Goal: Information Seeking & Learning: Learn about a topic

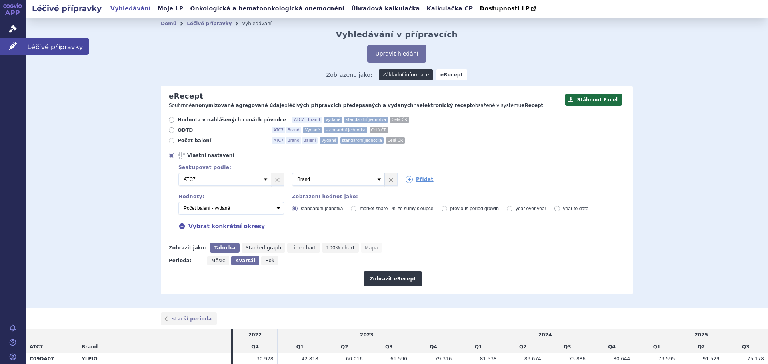
click at [17, 50] on link "Léčivé přípravky" at bounding box center [13, 46] width 26 height 17
click at [52, 50] on span "Léčivé přípravky" at bounding box center [58, 46] width 64 height 17
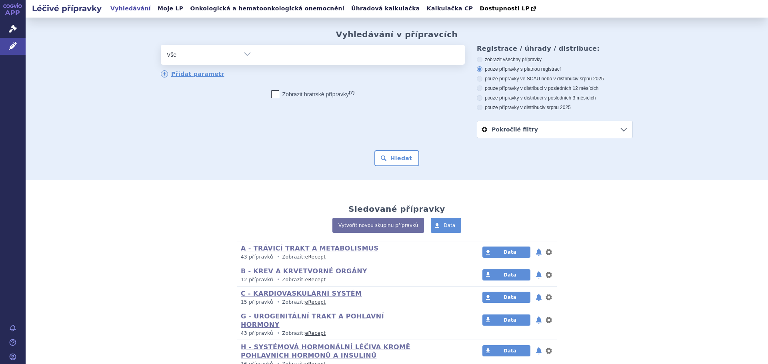
type input "C09DX08"
select select "C09DX08"
click at [395, 165] on button "Hledat" at bounding box center [396, 158] width 45 height 16
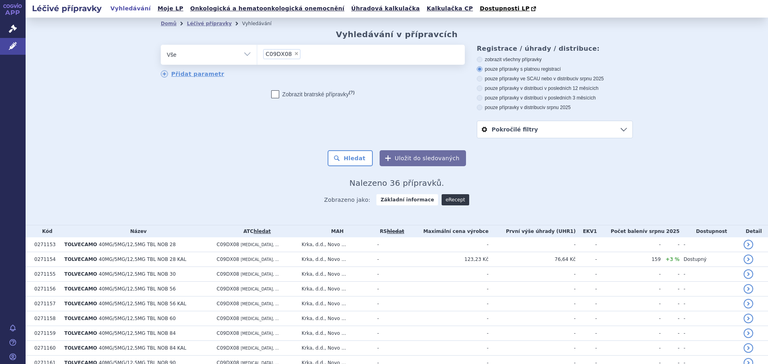
click at [455, 204] on link "eRecept" at bounding box center [456, 199] width 28 height 11
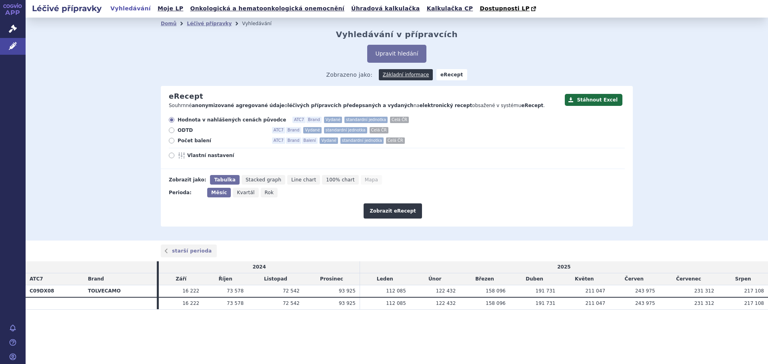
click at [171, 157] on icon at bounding box center [172, 156] width 6 height 6
click at [171, 157] on input "Vlastní nastavení" at bounding box center [172, 156] width 5 height 5
radio input "true"
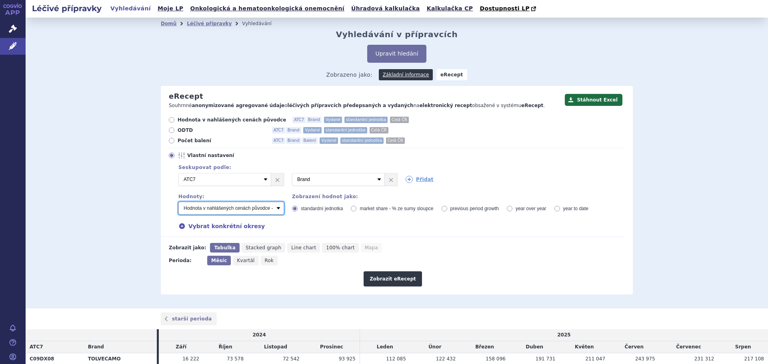
click at [274, 208] on select "Počet balení - vydané Hodnota v nahlášených cenách původce - vydané [DIS-13] Ho…" at bounding box center [231, 208] width 106 height 13
select select "predepsanePackages"
click at [178, 202] on select "Počet balení - vydané Hodnota v nahlášených cenách původce - vydané [DIS-13] Ho…" at bounding box center [231, 208] width 106 height 13
click at [376, 280] on button "Zobrazit eRecept" at bounding box center [393, 279] width 58 height 15
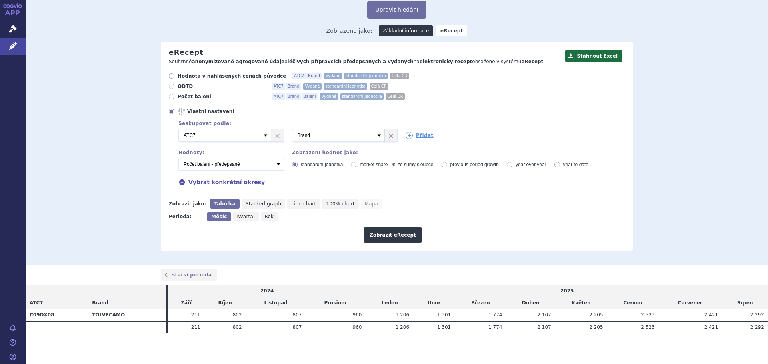
scroll to position [46, 0]
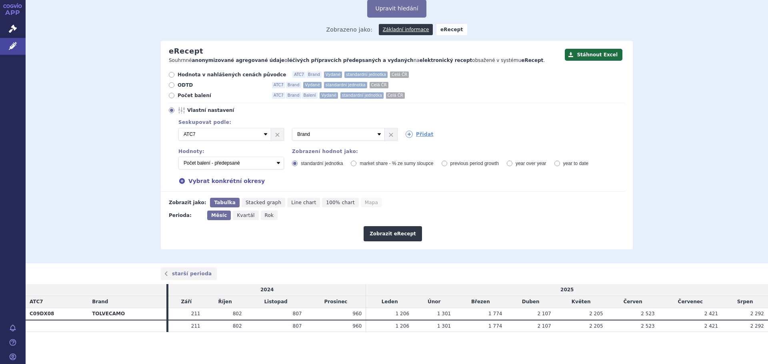
drag, startPoint x: 32, startPoint y: 302, endPoint x: 357, endPoint y: 328, distance: 326.3
click at [357, 328] on table "2024 2025 ATC7 Brand Září Říjen Listopad Prosinec Leden Únor Březen Duben Květe…" at bounding box center [397, 308] width 742 height 48
drag, startPoint x: 30, startPoint y: 300, endPoint x: 754, endPoint y: 341, distance: 725.6
click at [754, 341] on section "Domů Léčivé přípravky Vyhledávání Vyhledávání v přípravcích Upravit hledání ods…" at bounding box center [397, 168] width 742 height 392
copy table "2024 2025"
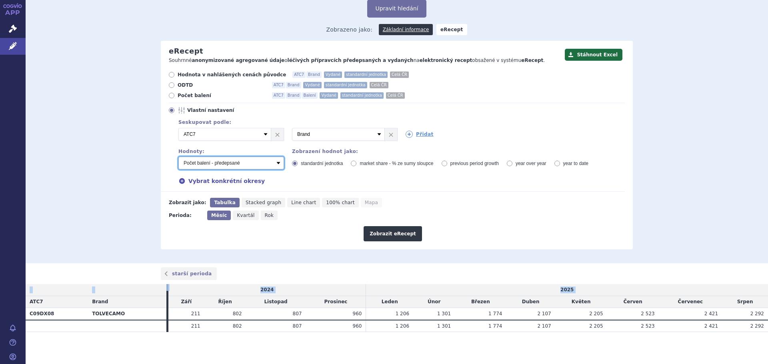
click at [273, 160] on select "Počet balení - vydané Hodnota v nahlášených cenách původce - vydané [DIS-13] Ho…" at bounding box center [231, 163] width 106 height 13
select select "vydanePackages"
click at [178, 157] on select "Počet balení - vydané Hodnota v nahlášených cenách původce - vydané [DIS-13] Ho…" at bounding box center [231, 163] width 106 height 13
click at [398, 231] on button "Zobrazit eRecept" at bounding box center [393, 233] width 58 height 15
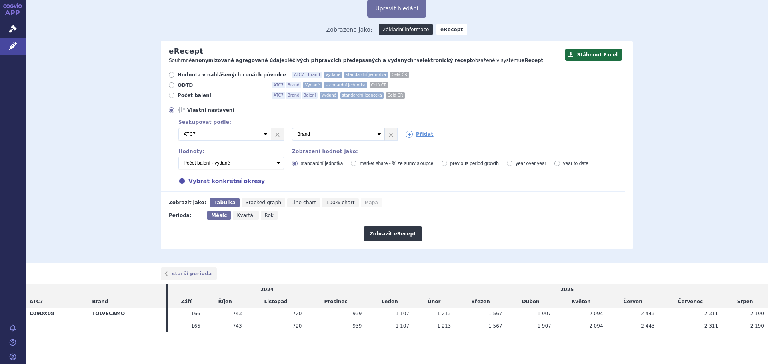
drag, startPoint x: 30, startPoint y: 302, endPoint x: 760, endPoint y: 315, distance: 730.2
click at [760, 315] on table "2024 2025 ATC7 Brand Září Říjen Listopad Prosinec Leden Únor Březen Duben Květe…" at bounding box center [397, 308] width 742 height 48
copy table "ATC7 Brand Září Říjen Listopad Prosinec Leden Únor Březen Duben Květen Červen Č…"
